Goal: Transaction & Acquisition: Purchase product/service

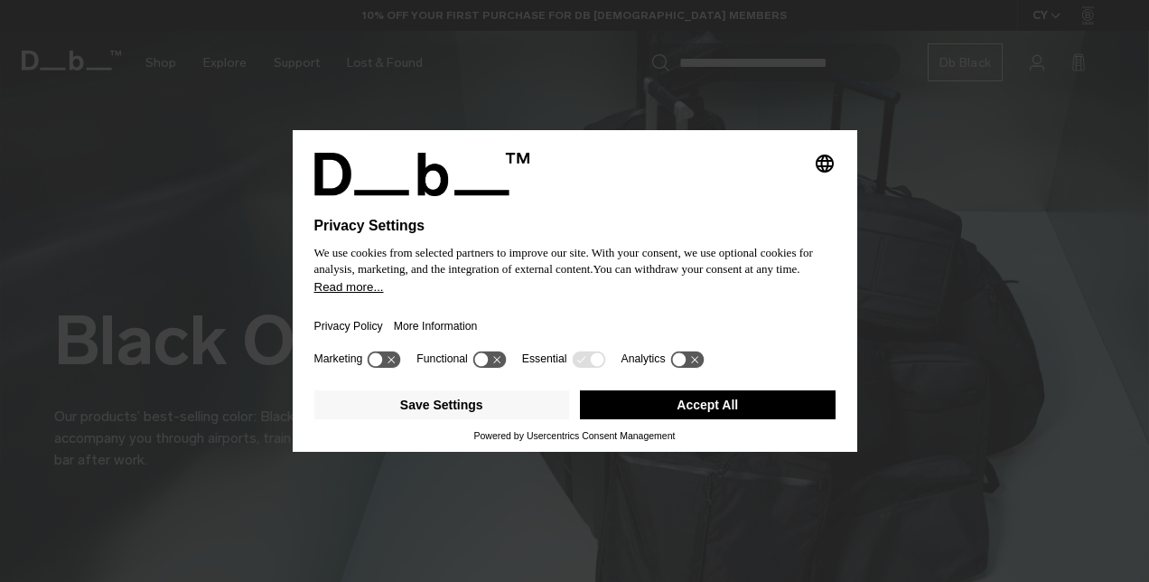
click at [700, 407] on button "Accept All" at bounding box center [708, 404] width 256 height 29
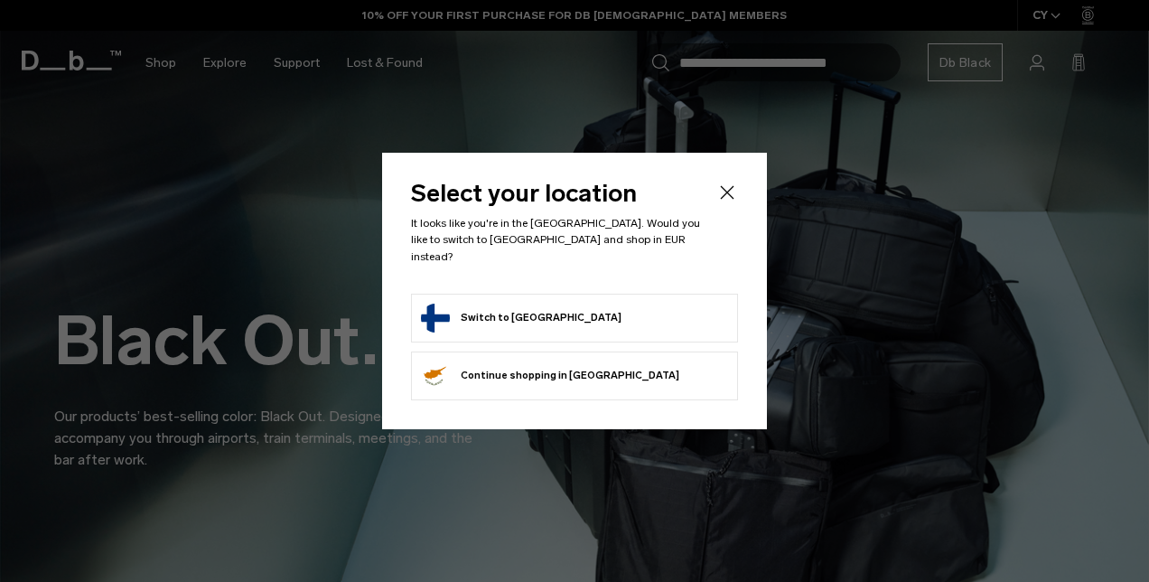
click at [515, 311] on button "Switch to Finland" at bounding box center [521, 317] width 201 height 29
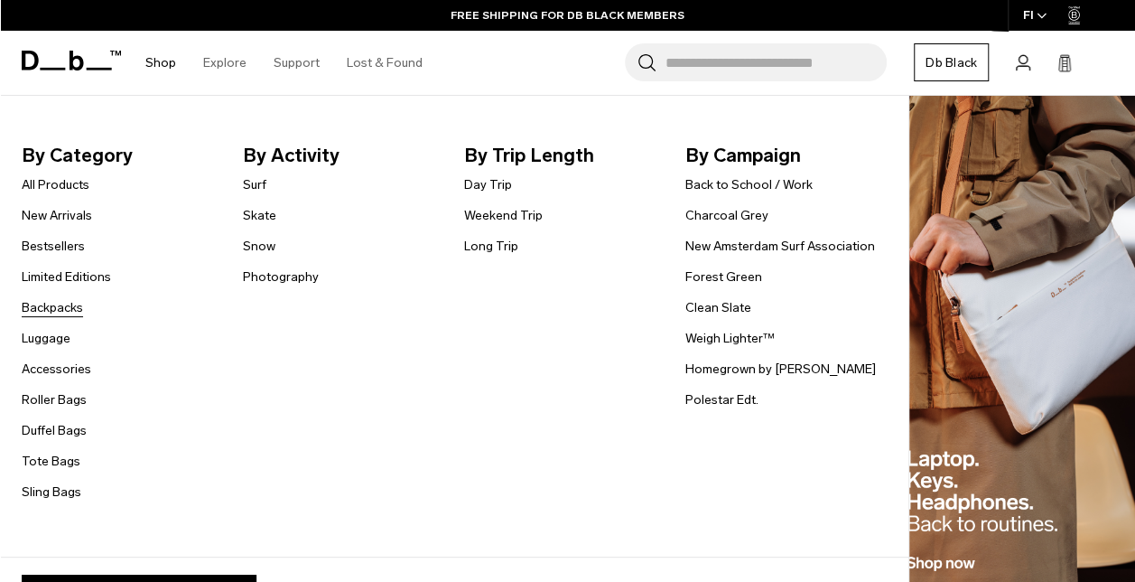
click at [61, 310] on link "Backpacks" at bounding box center [52, 307] width 61 height 19
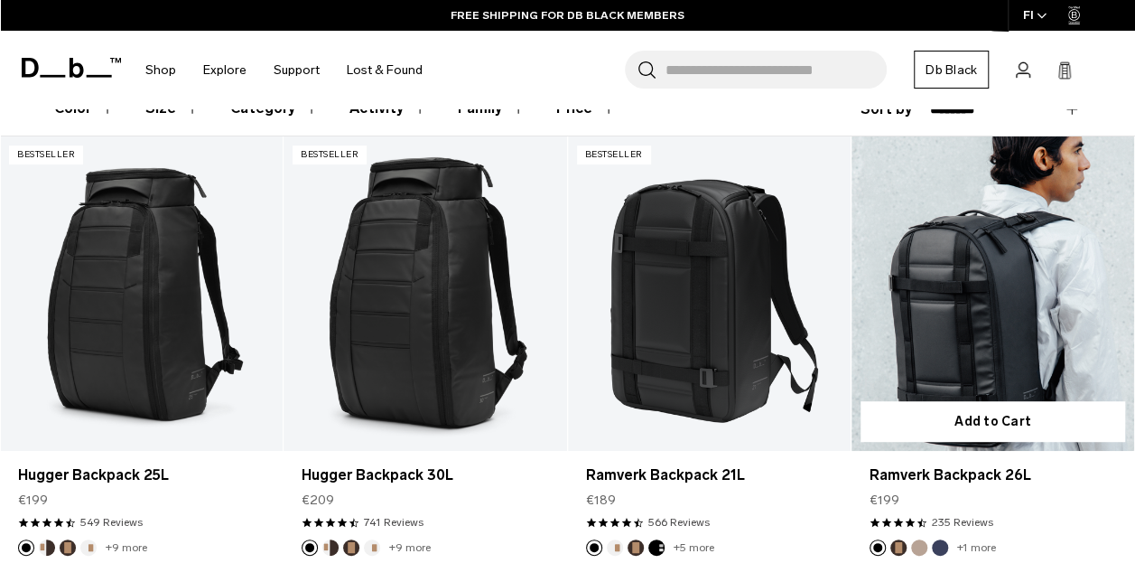
click at [992, 302] on link "Ramverk Backpack 26L" at bounding box center [993, 293] width 283 height 314
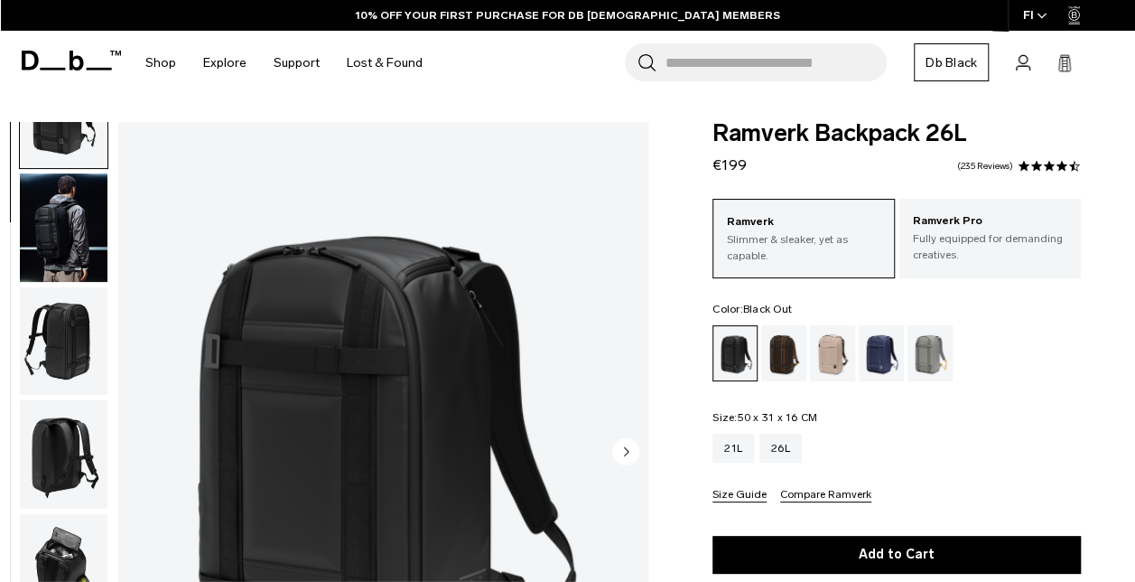
scroll to position [24, 0]
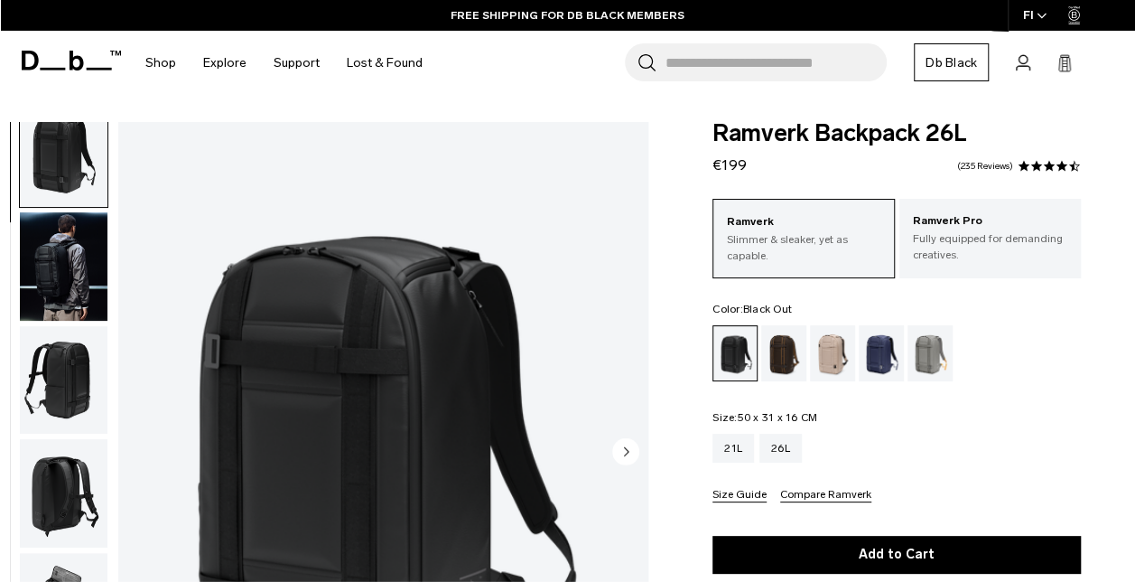
click at [70, 377] on img "button" at bounding box center [64, 380] width 88 height 108
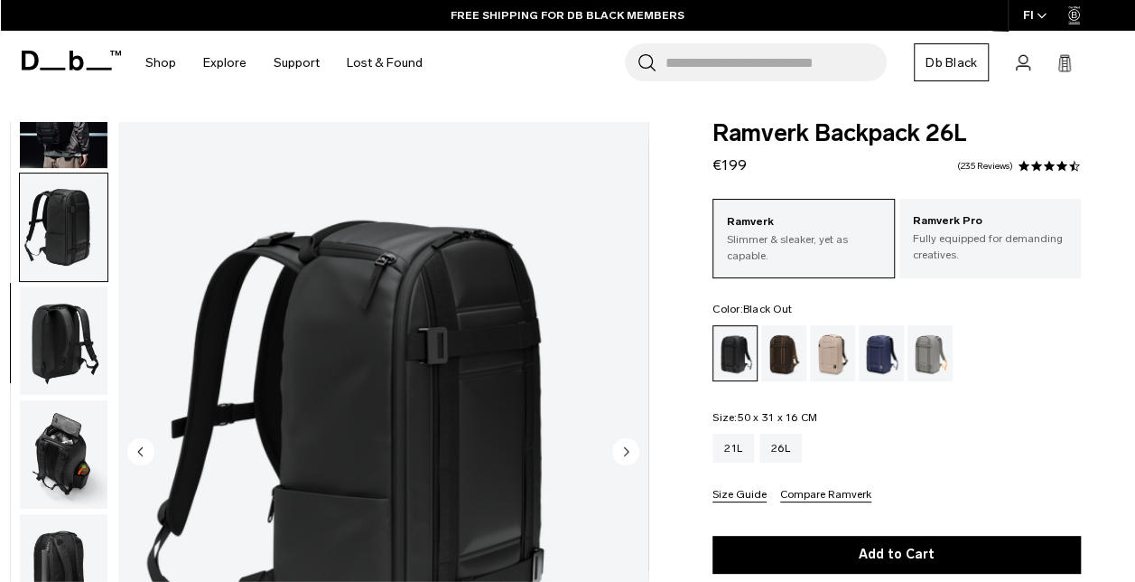
scroll to position [228, 0]
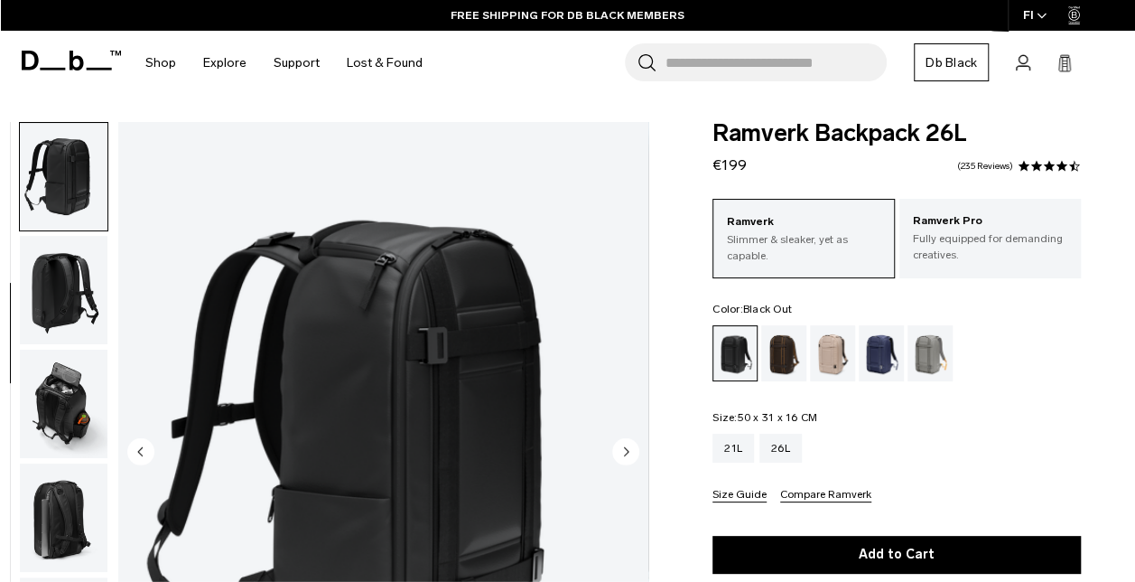
click at [67, 275] on img "button" at bounding box center [64, 290] width 88 height 108
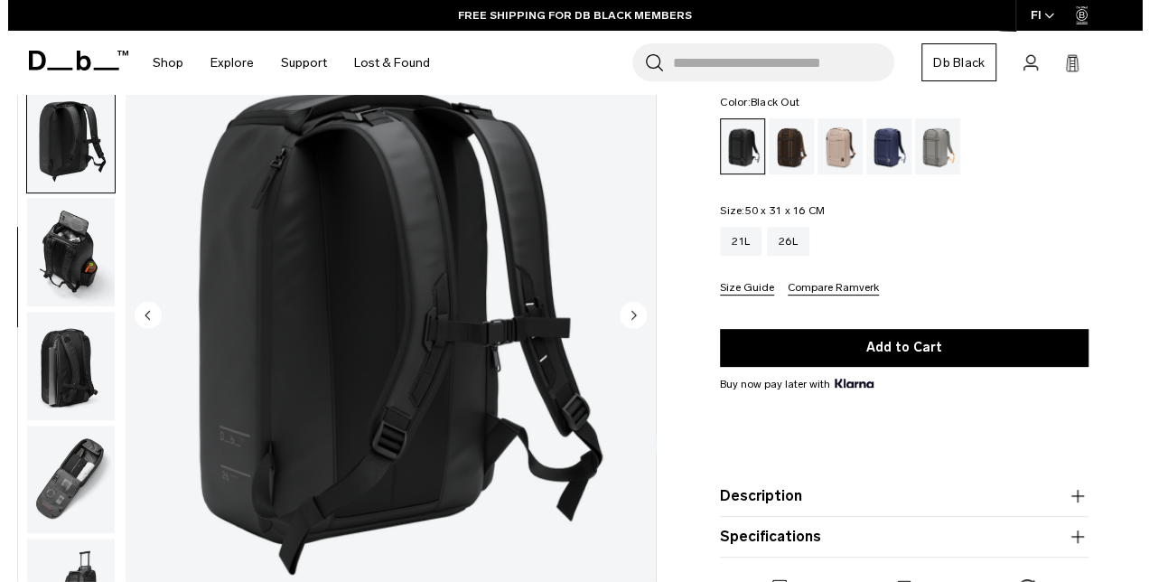
scroll to position [208, 0]
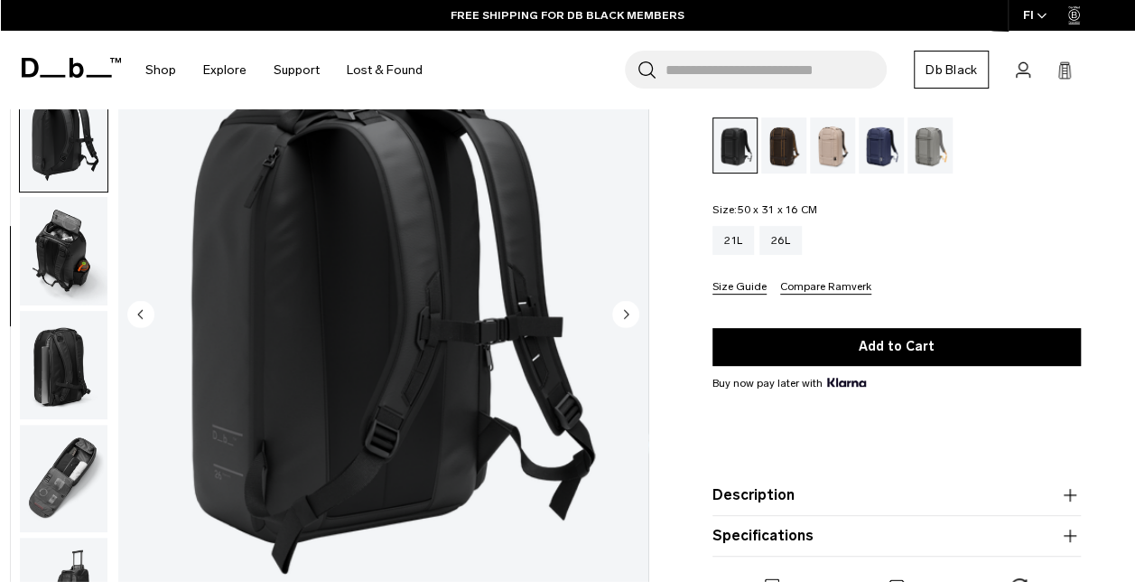
click at [629, 305] on circle "Next slide" at bounding box center [625, 314] width 27 height 27
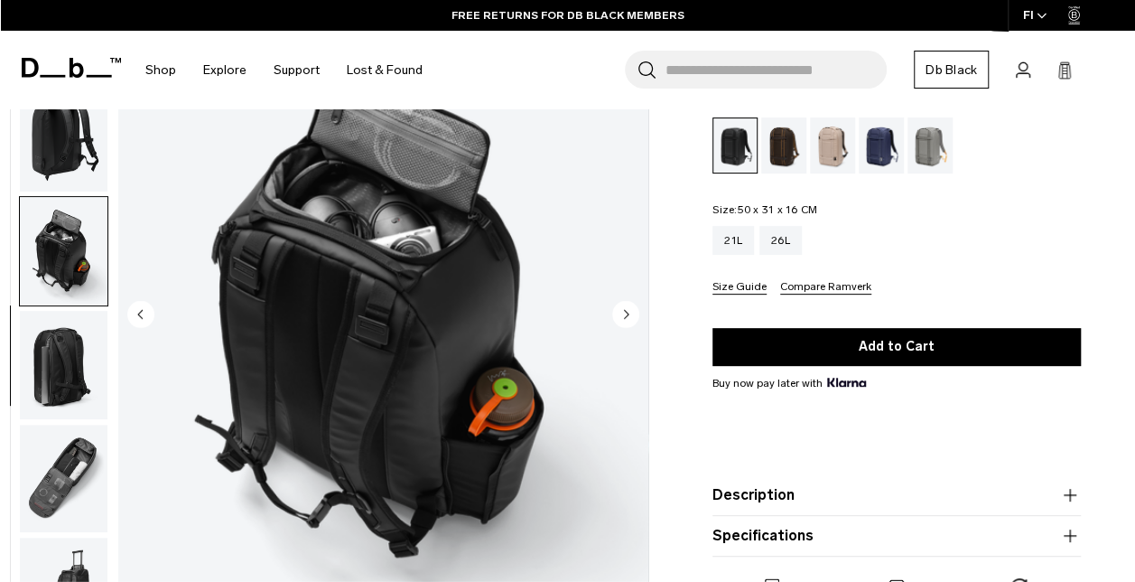
click at [625, 316] on icon "Next slide" at bounding box center [627, 314] width 5 height 8
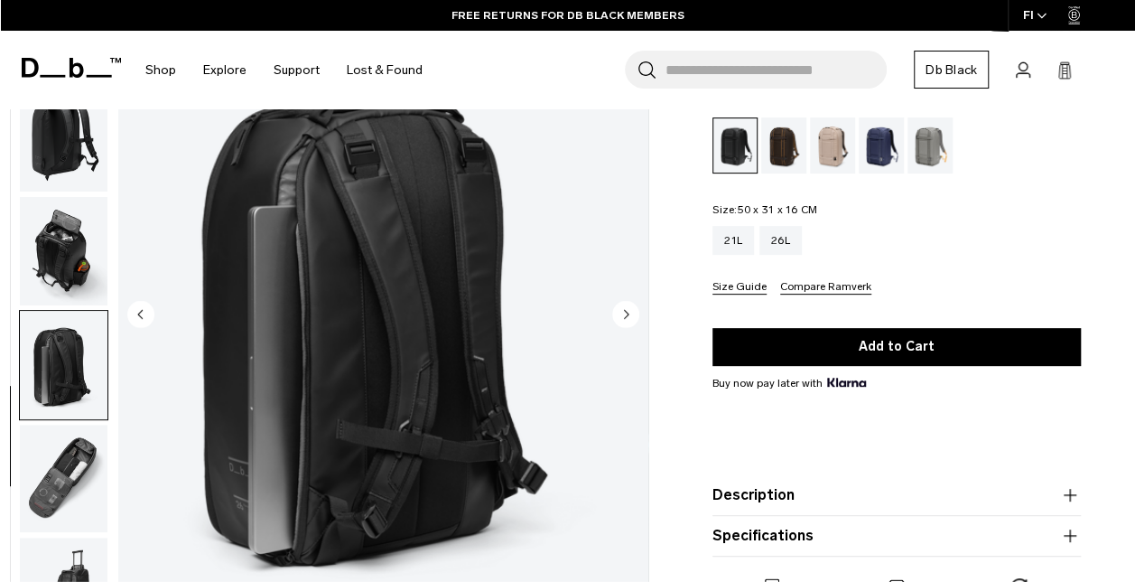
click at [625, 316] on icon "Next slide" at bounding box center [627, 314] width 5 height 8
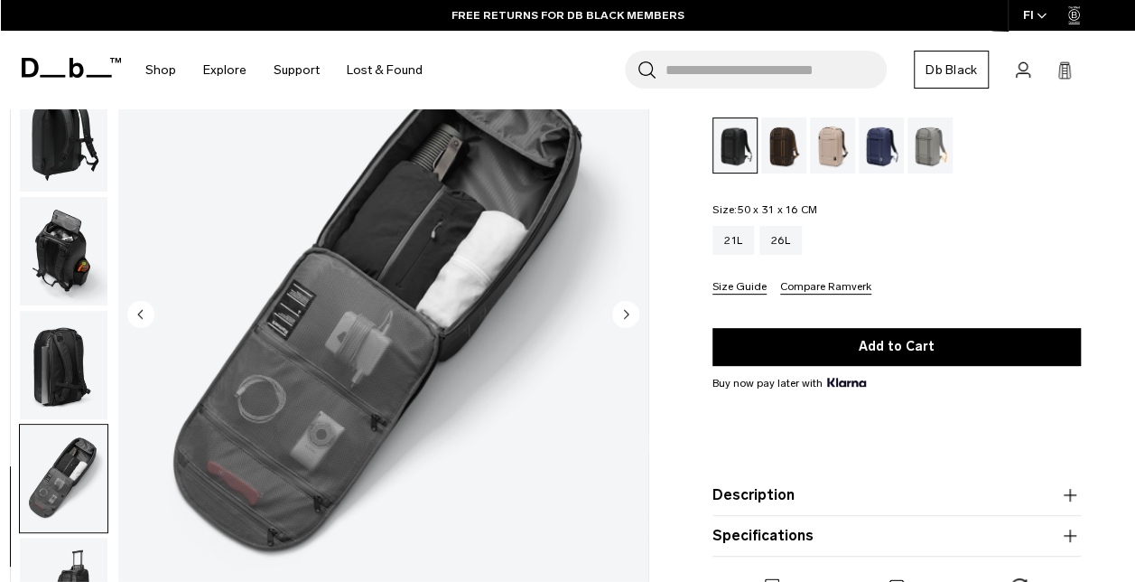
click at [625, 316] on icon "Next slide" at bounding box center [627, 314] width 5 height 8
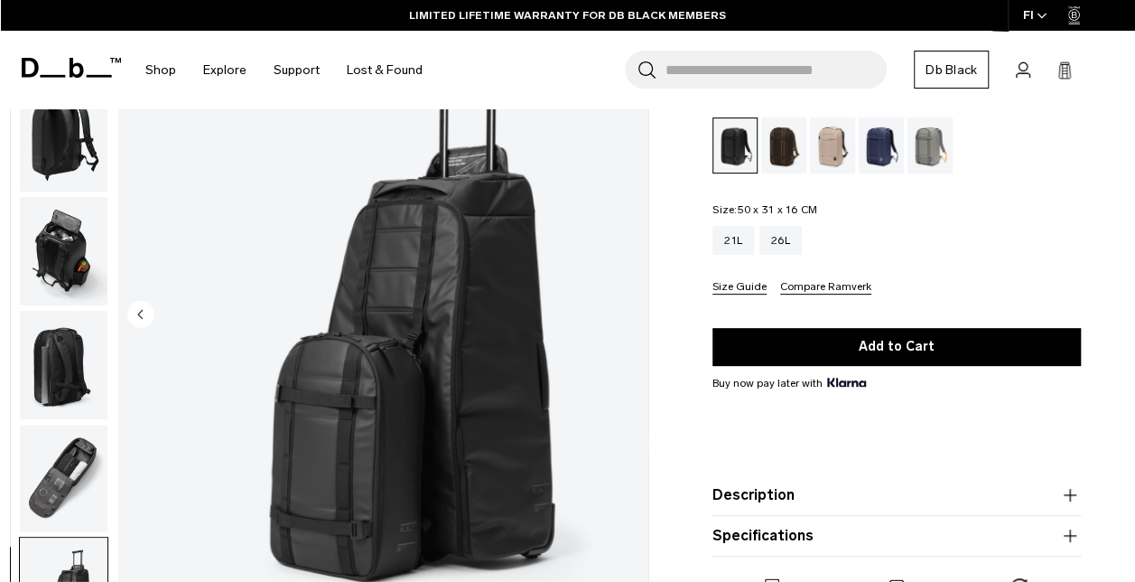
click at [625, 316] on img "8 / 8" at bounding box center [383, 316] width 530 height 662
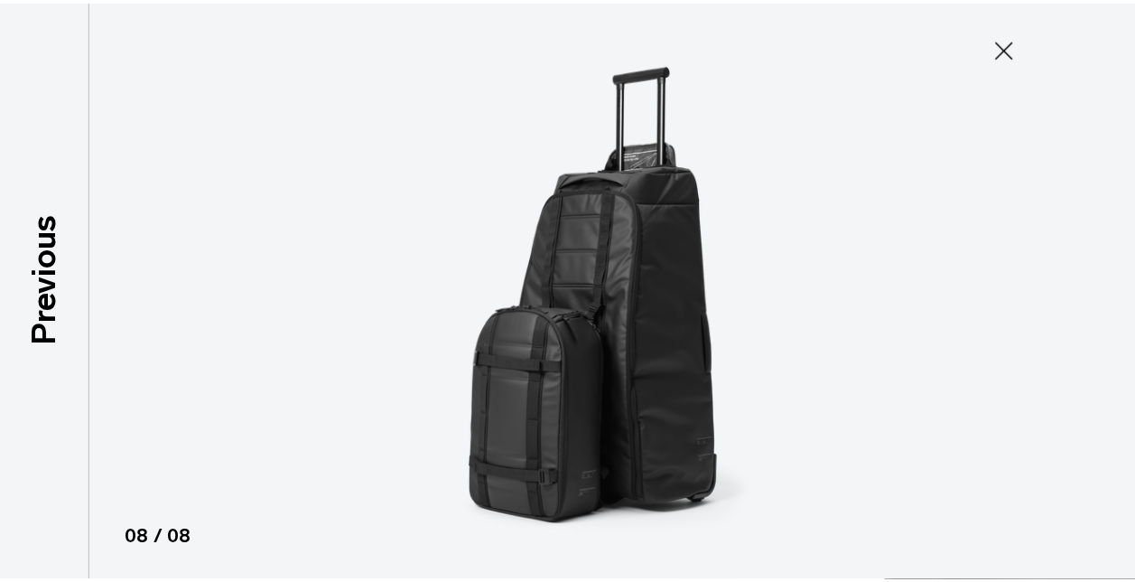
scroll to position [234, 0]
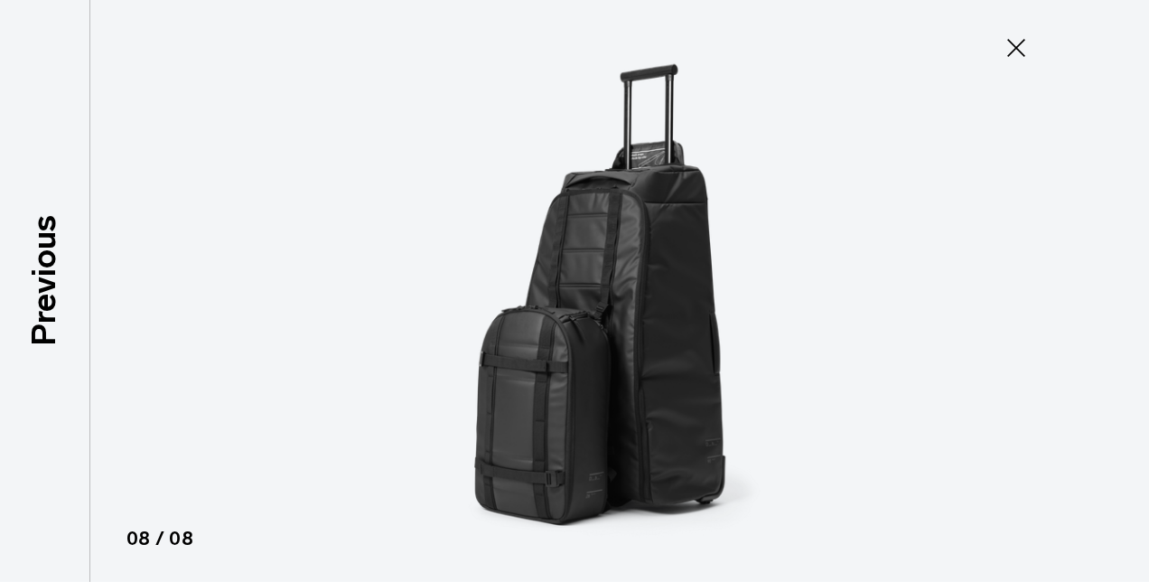
click at [1010, 61] on icon at bounding box center [1016, 47] width 29 height 29
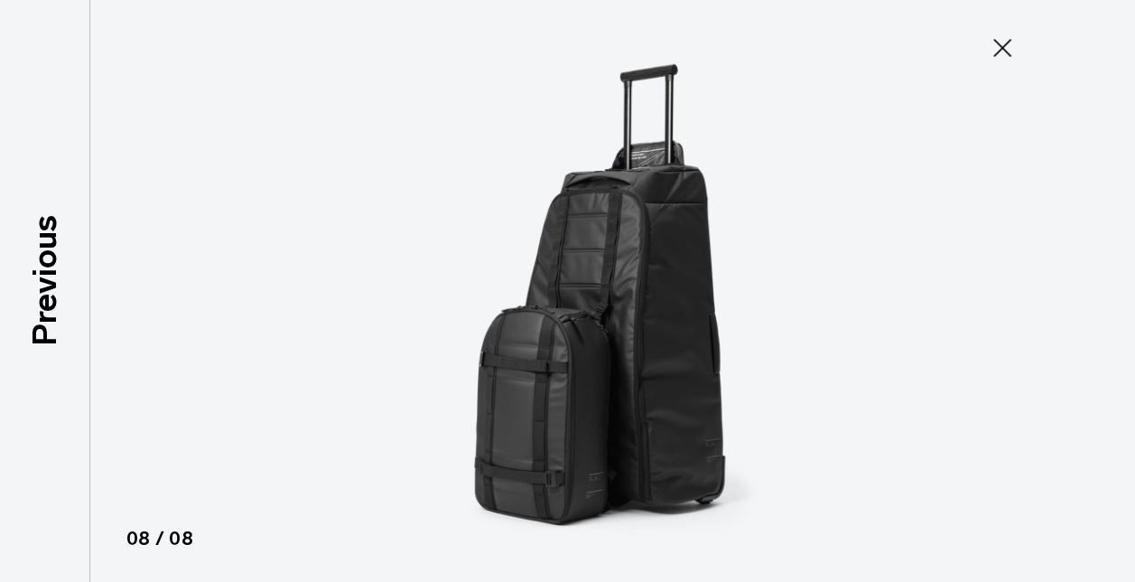
scroll to position [244, 0]
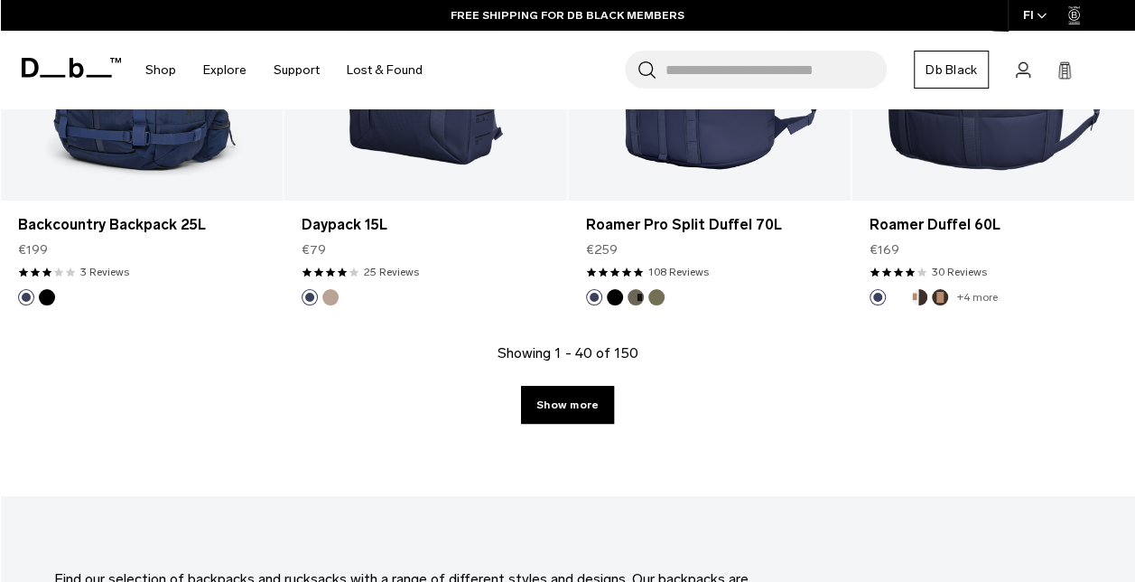
scroll to position [4655, 0]
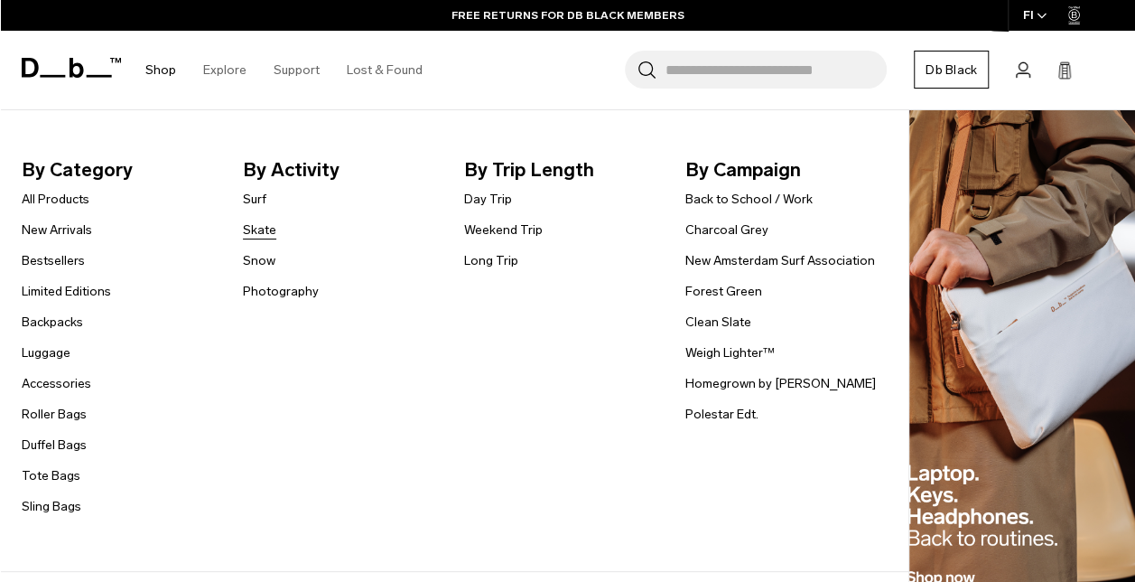
click at [256, 229] on link "Skate" at bounding box center [259, 229] width 33 height 19
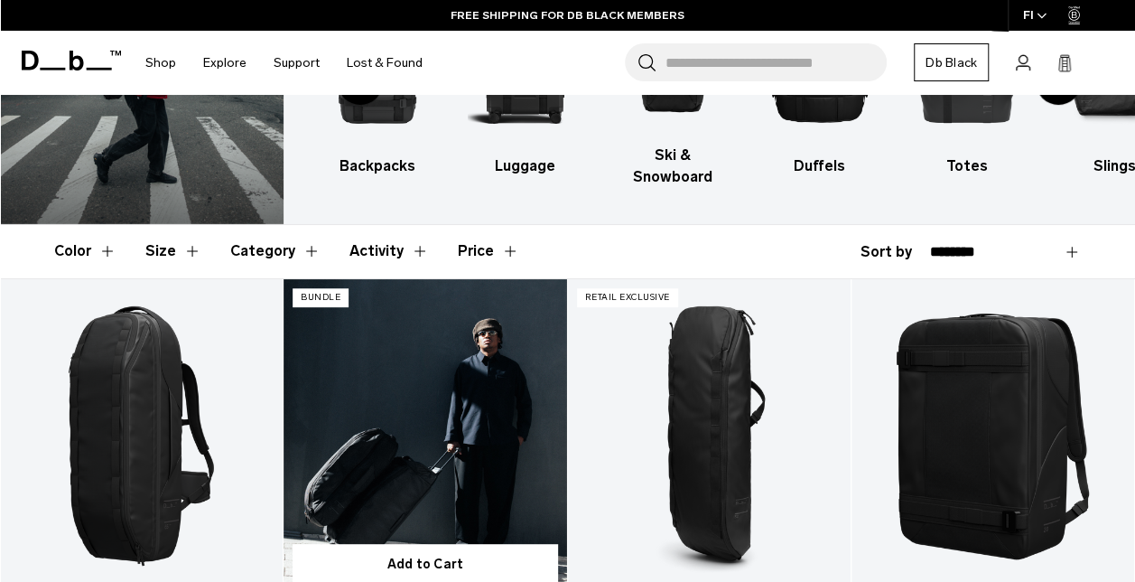
scroll to position [23, 0]
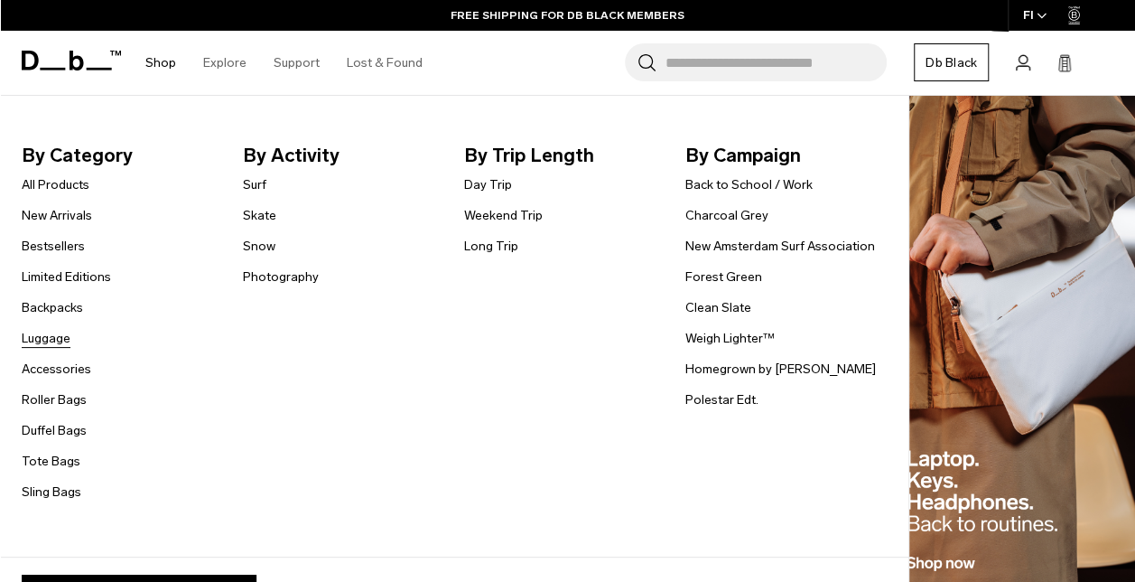
click at [41, 339] on link "Luggage" at bounding box center [46, 338] width 49 height 19
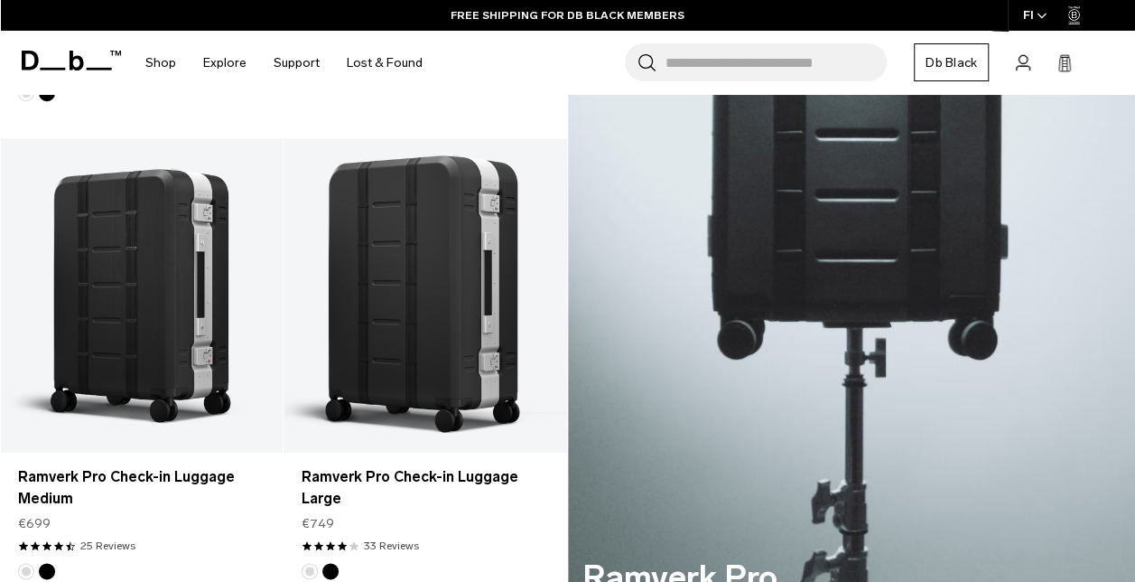
scroll to position [755, 0]
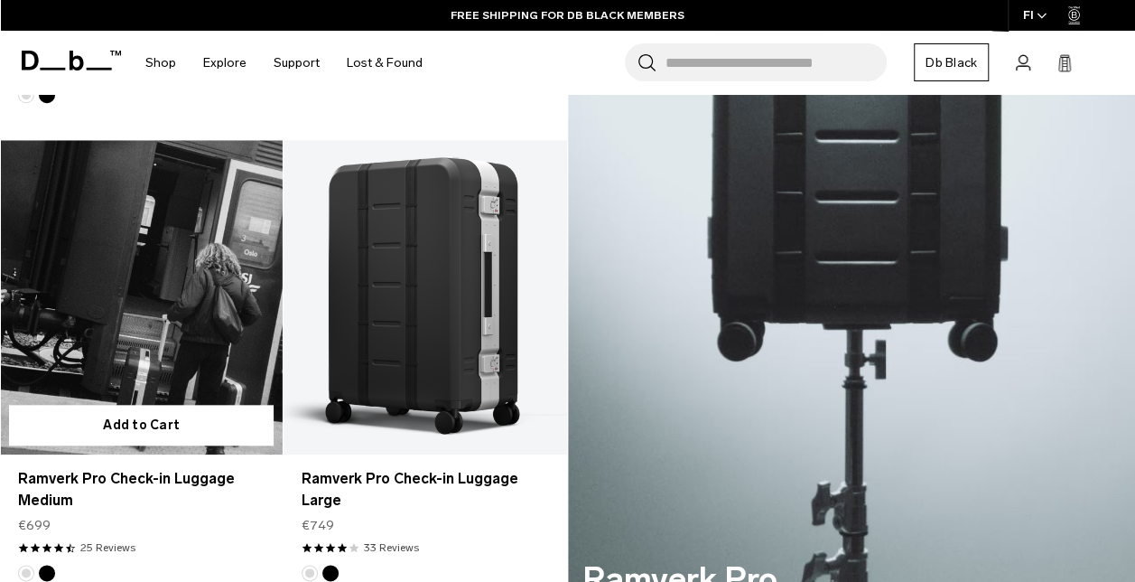
click at [166, 273] on link "Ramverk Pro Check-in Luggage Medium" at bounding box center [141, 297] width 283 height 314
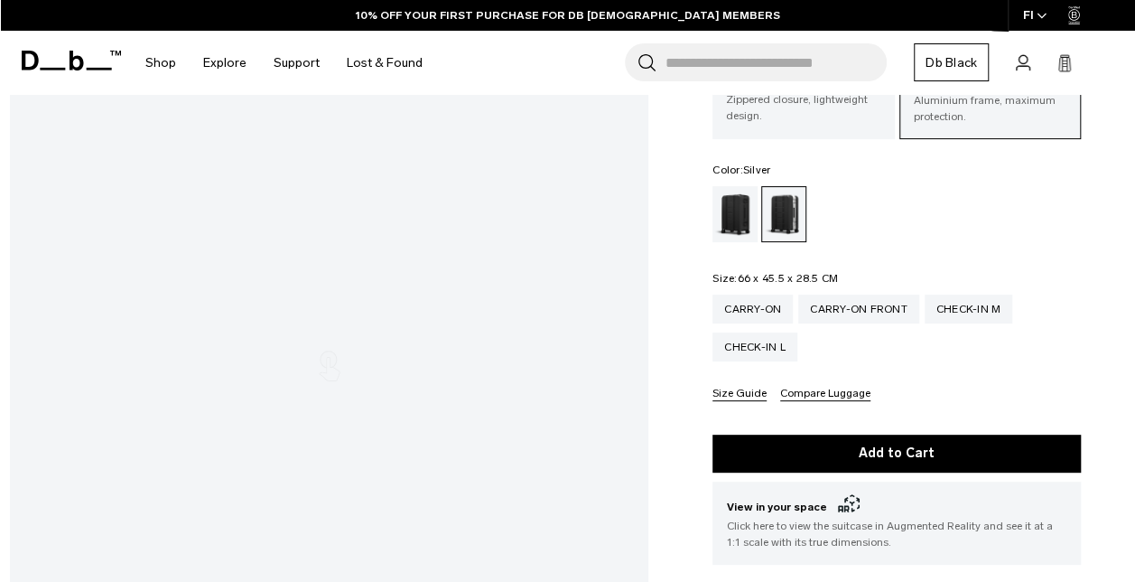
scroll to position [173, 0]
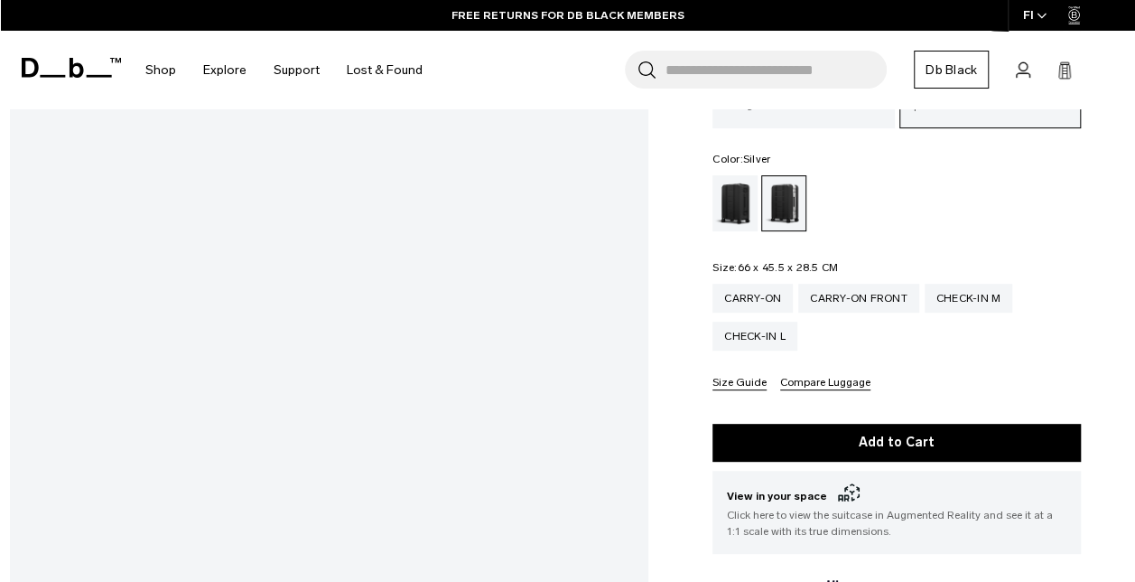
click at [703, 101] on body "Skip to content BUY NOW, PAY LATER WITH [PERSON_NAME] 10% OFF YOUR FIRST PURCHA…" at bounding box center [567, 118] width 1135 height 582
